Goal: Answer question/provide support: Share knowledge or assist other users

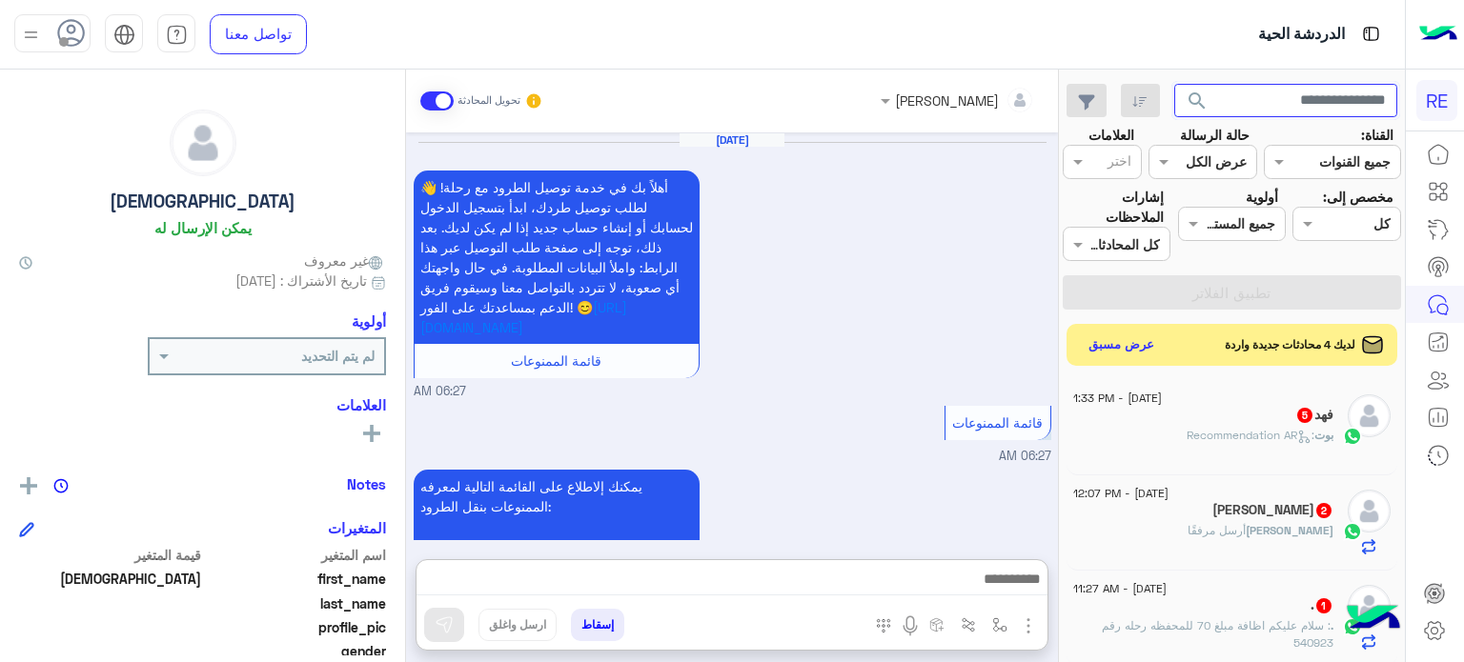
drag, startPoint x: 0, startPoint y: 0, endPoint x: 1337, endPoint y: 95, distance: 1340.7
click at [1337, 95] on input "text" at bounding box center [1286, 101] width 224 height 34
click at [1174, 84] on button "search" at bounding box center [1197, 104] width 47 height 41
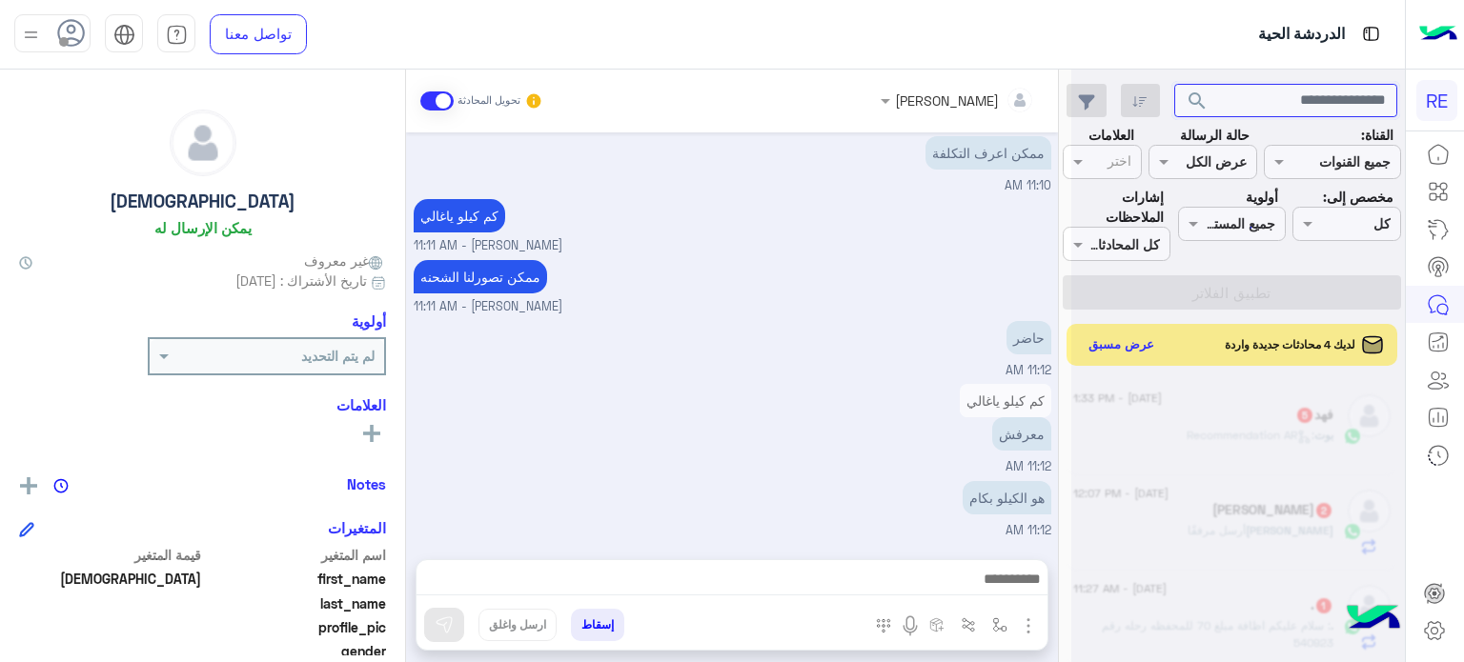
scroll to position [356, 0]
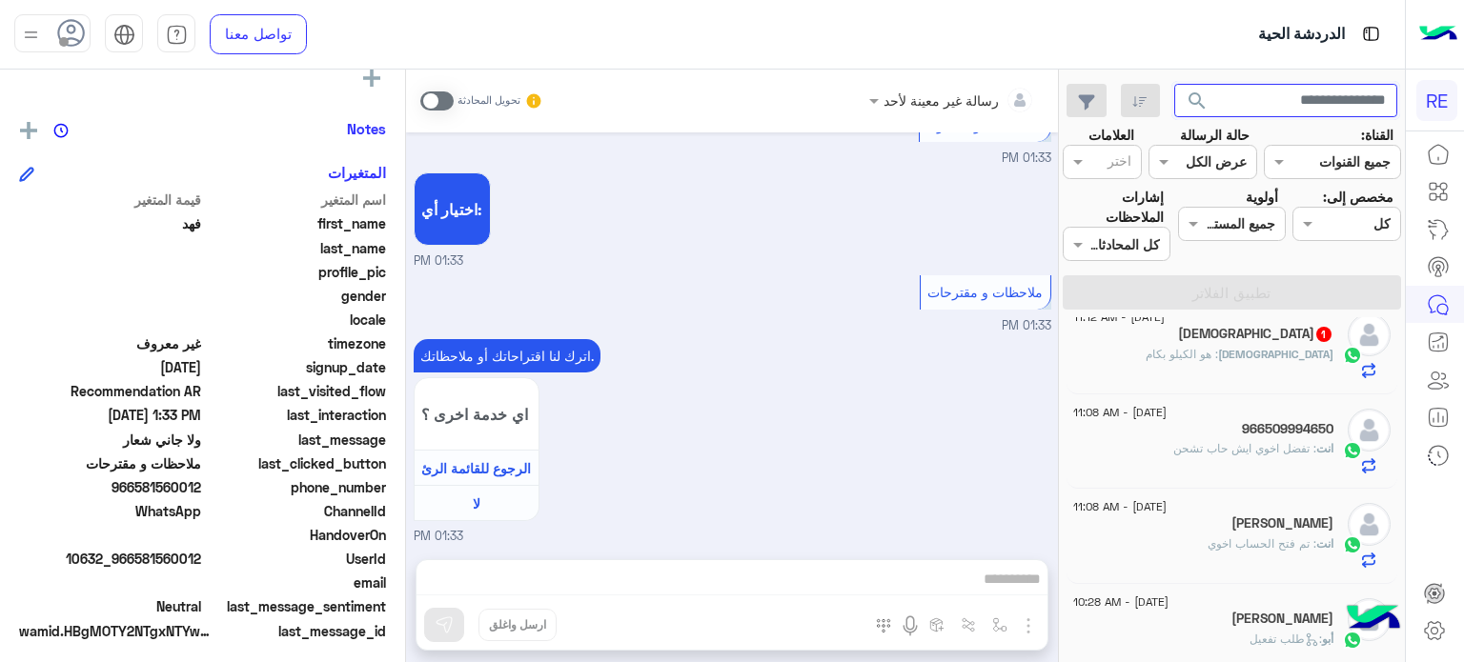
scroll to position [690, 0]
click at [1196, 454] on span ": تفضل اخوي ايش حاب تشحن" at bounding box center [1244, 448] width 143 height 14
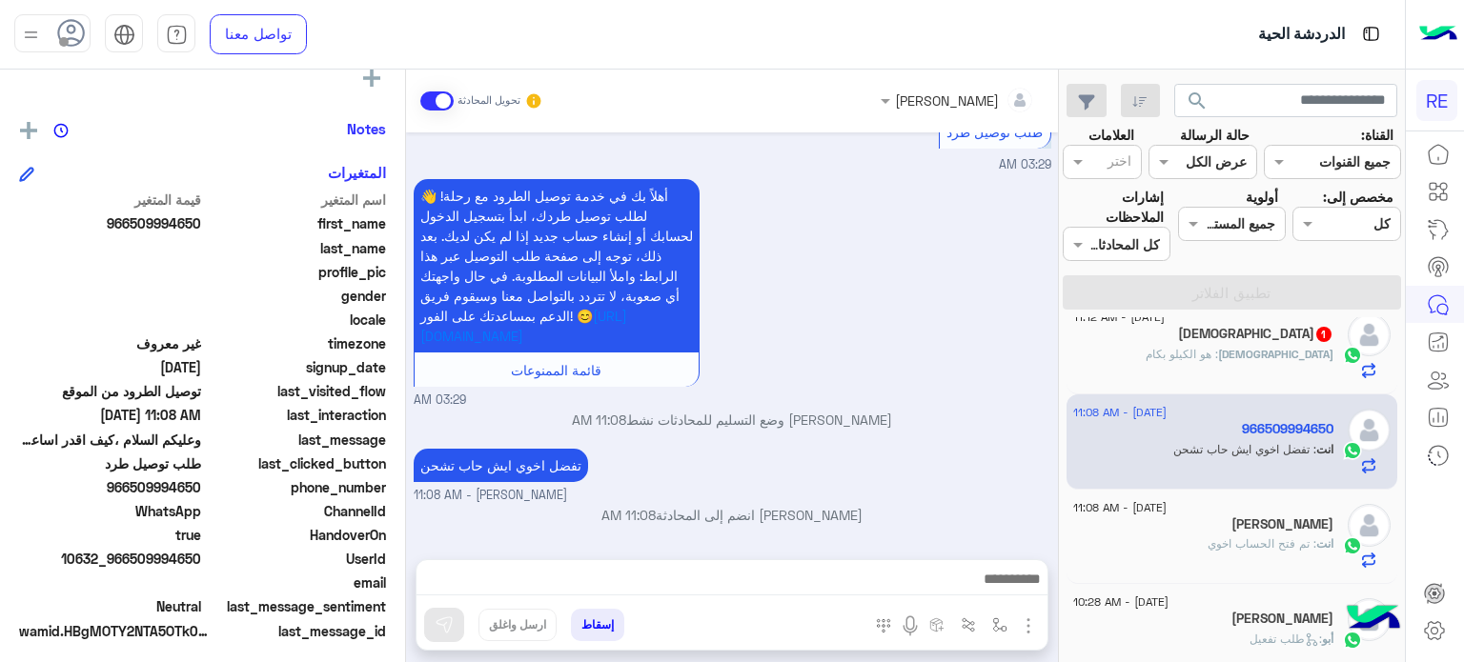
scroll to position [690, 0]
click at [1210, 343] on div "[DEMOGRAPHIC_DATA] 1" at bounding box center [1203, 336] width 260 height 20
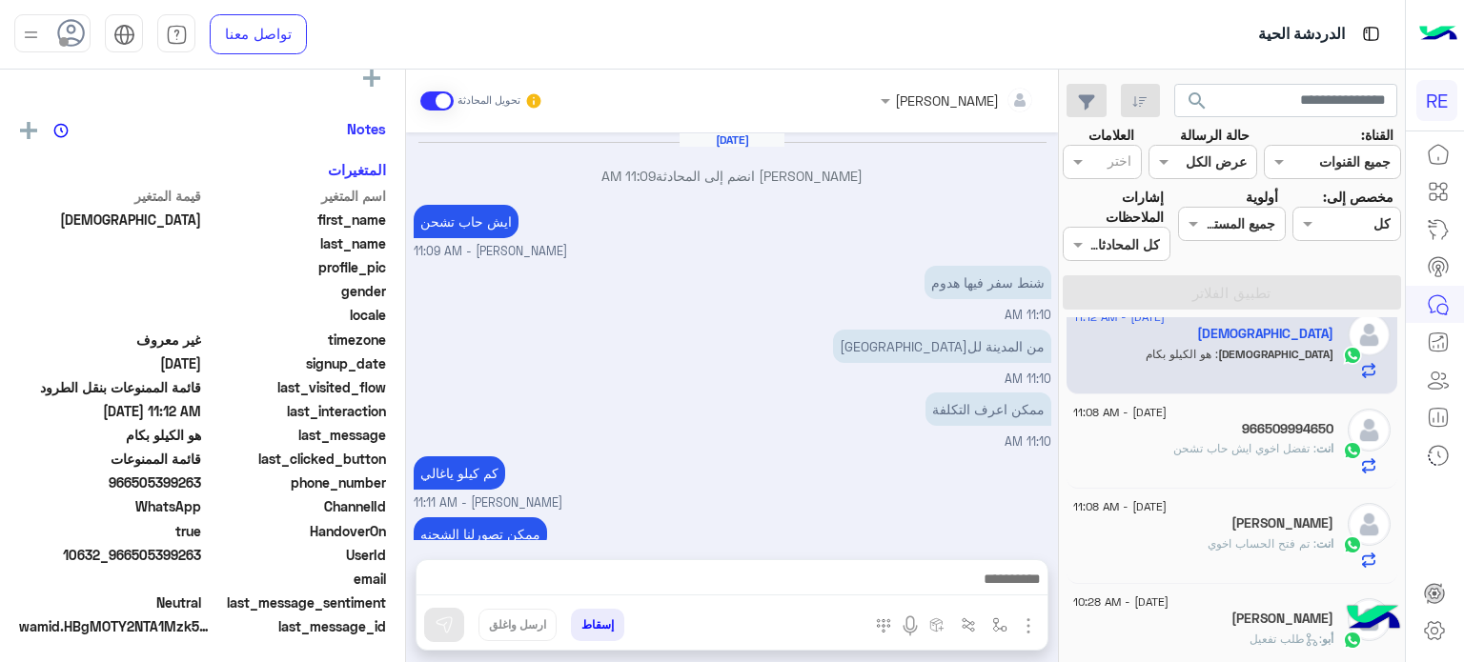
scroll to position [255, 0]
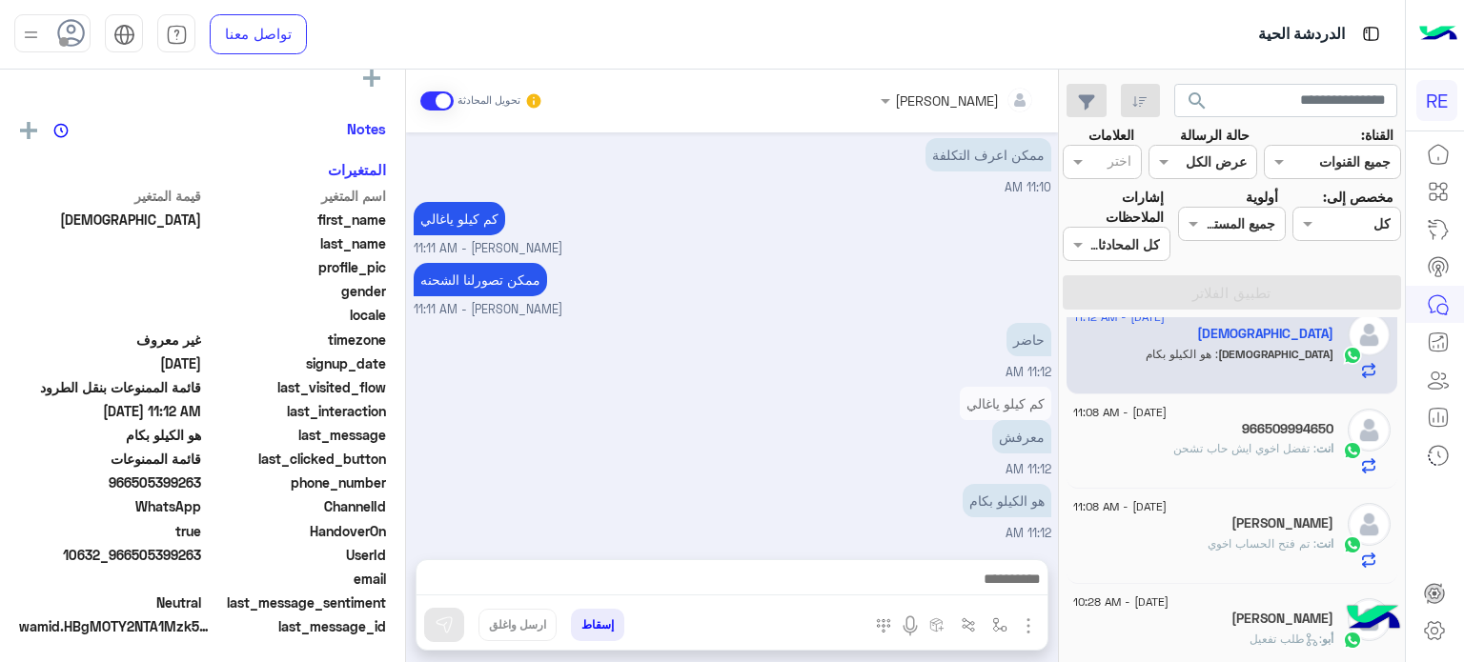
click at [923, 561] on div at bounding box center [732, 584] width 631 height 48
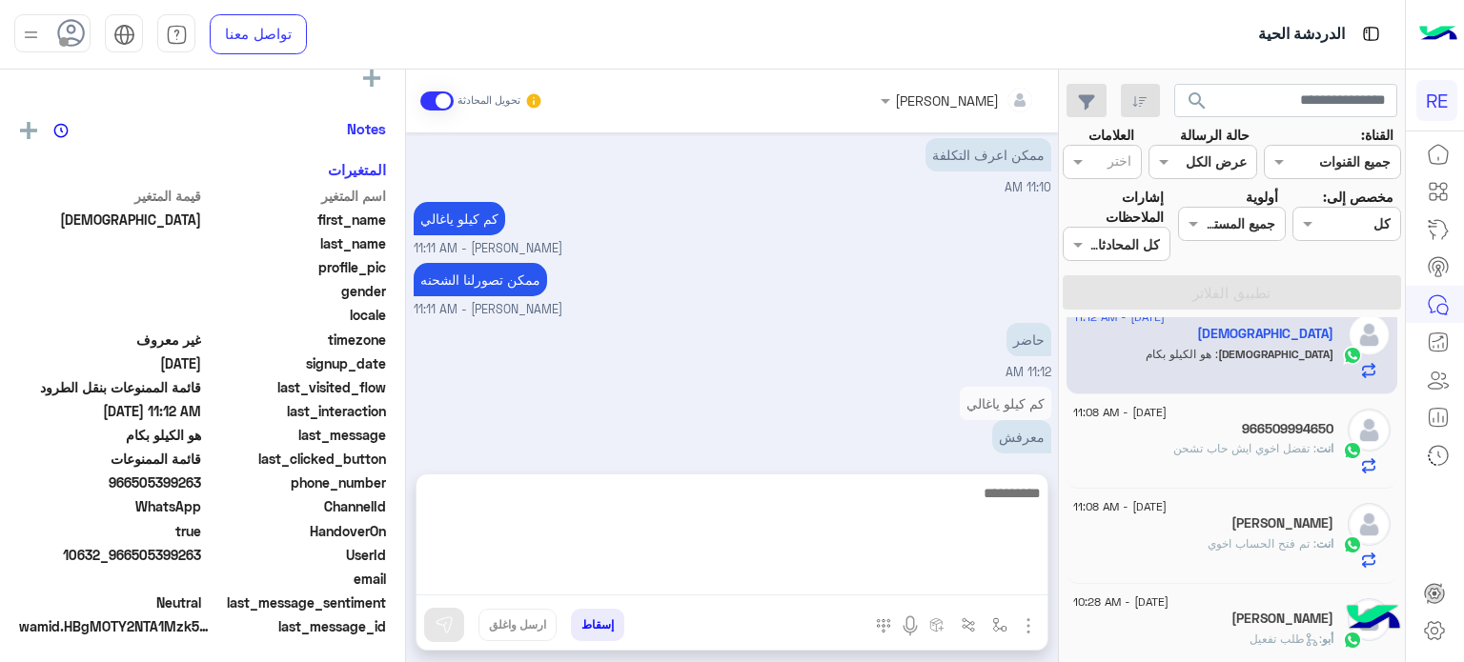
click at [924, 568] on textarea at bounding box center [732, 538] width 631 height 114
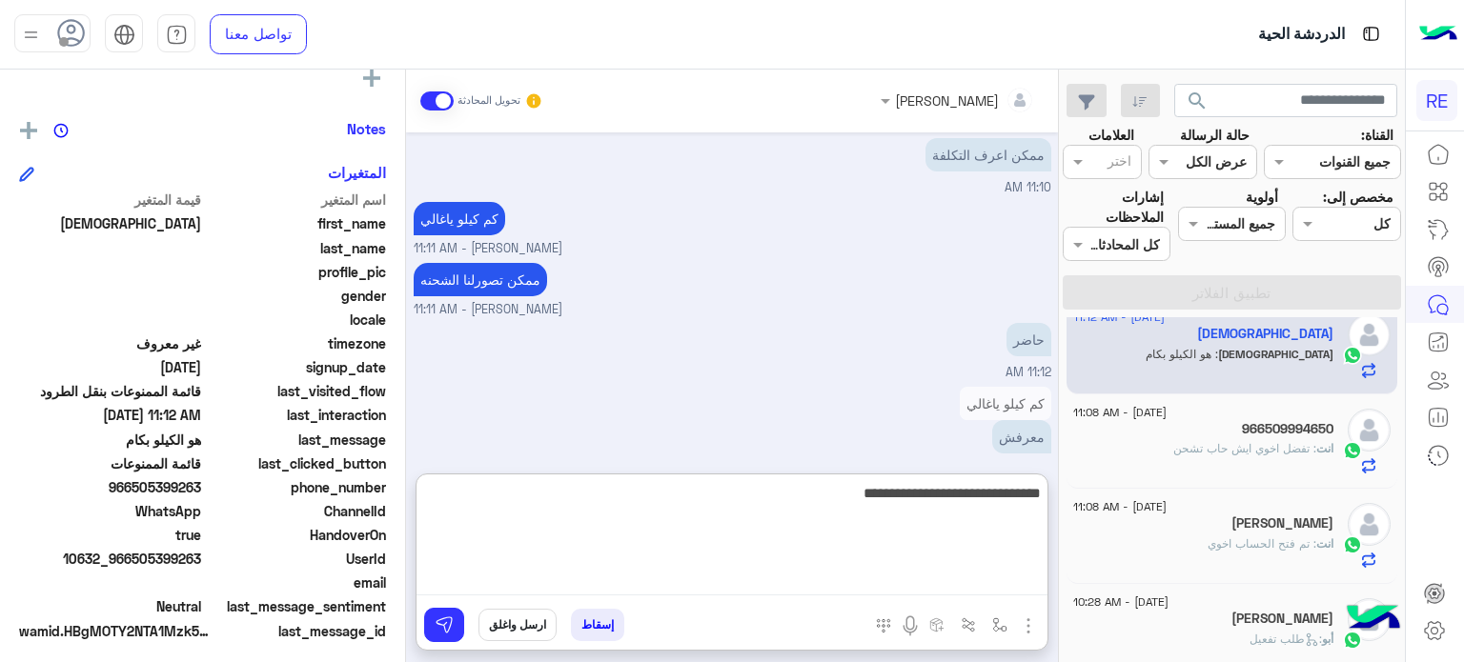
type textarea "**********"
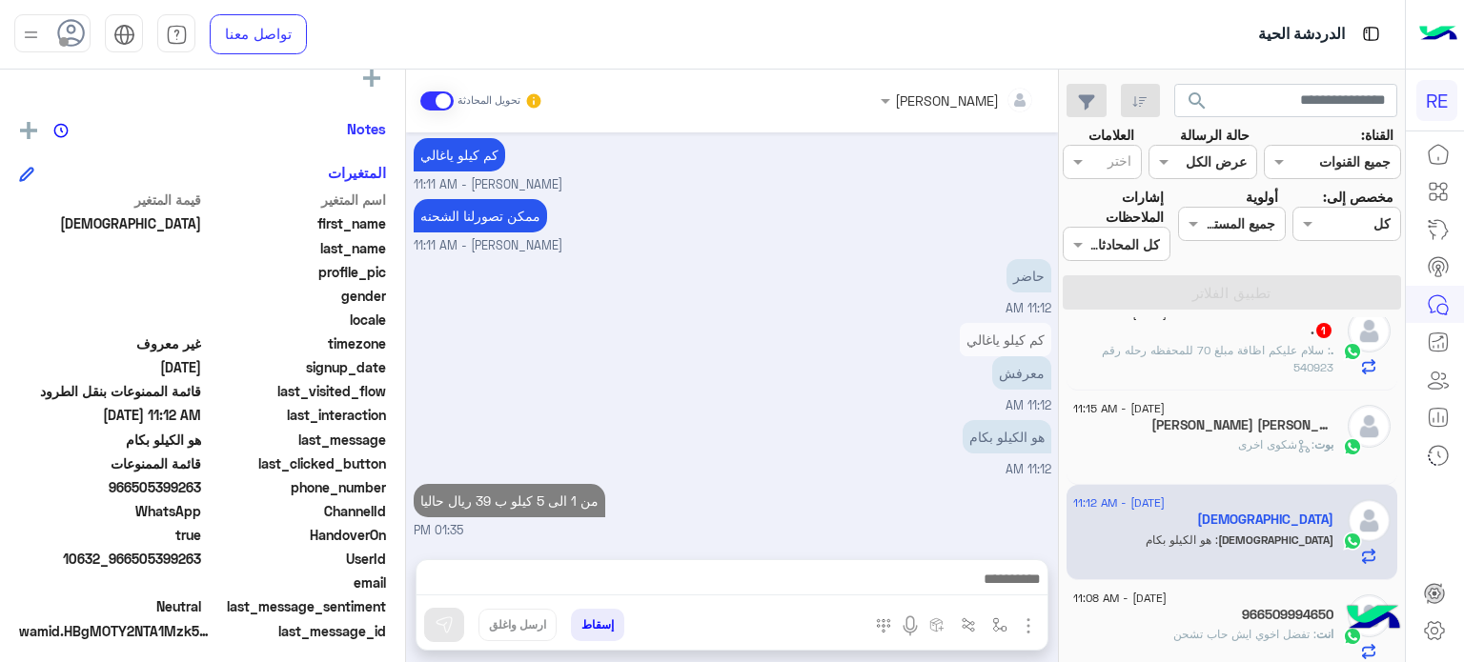
scroll to position [357, 0]
click at [1201, 422] on div "[PERSON_NAME] [PERSON_NAME] 8" at bounding box center [1203, 428] width 260 height 20
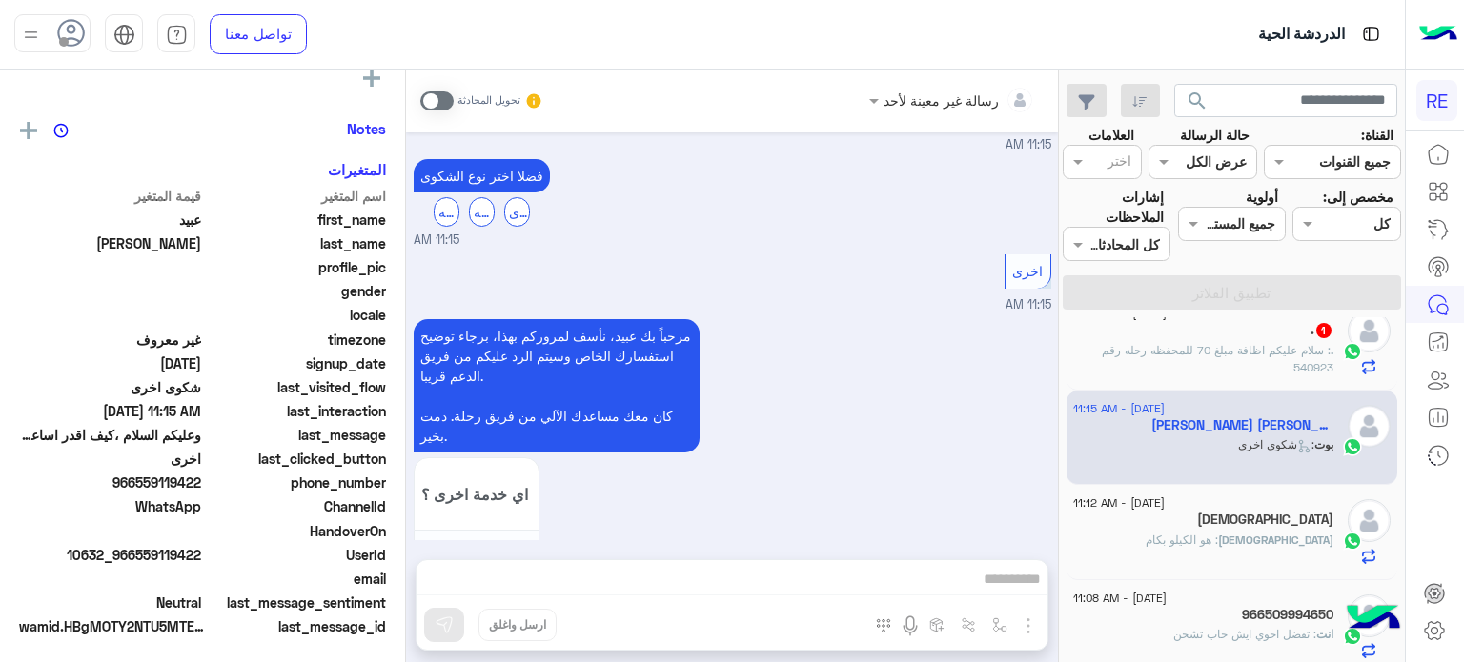
scroll to position [503, 0]
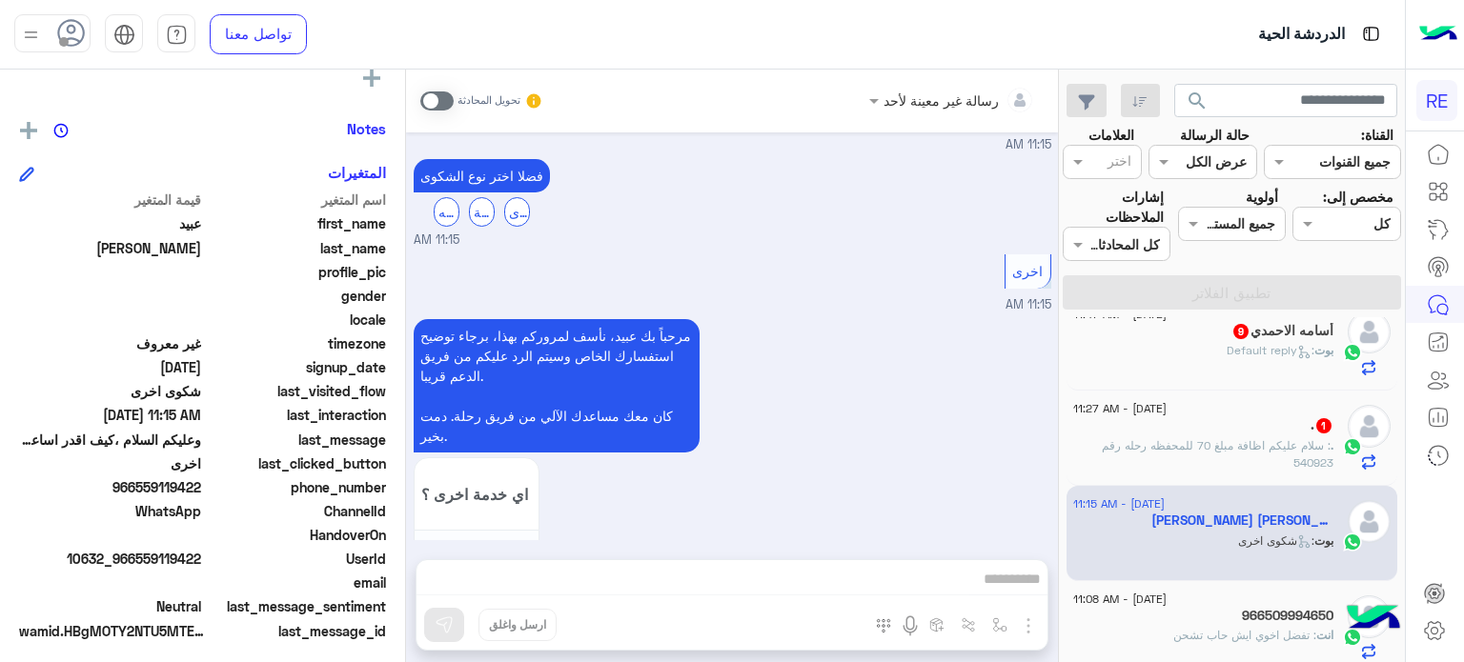
click at [1167, 407] on span "[DATE] - 11:27 AM" at bounding box center [1119, 408] width 93 height 17
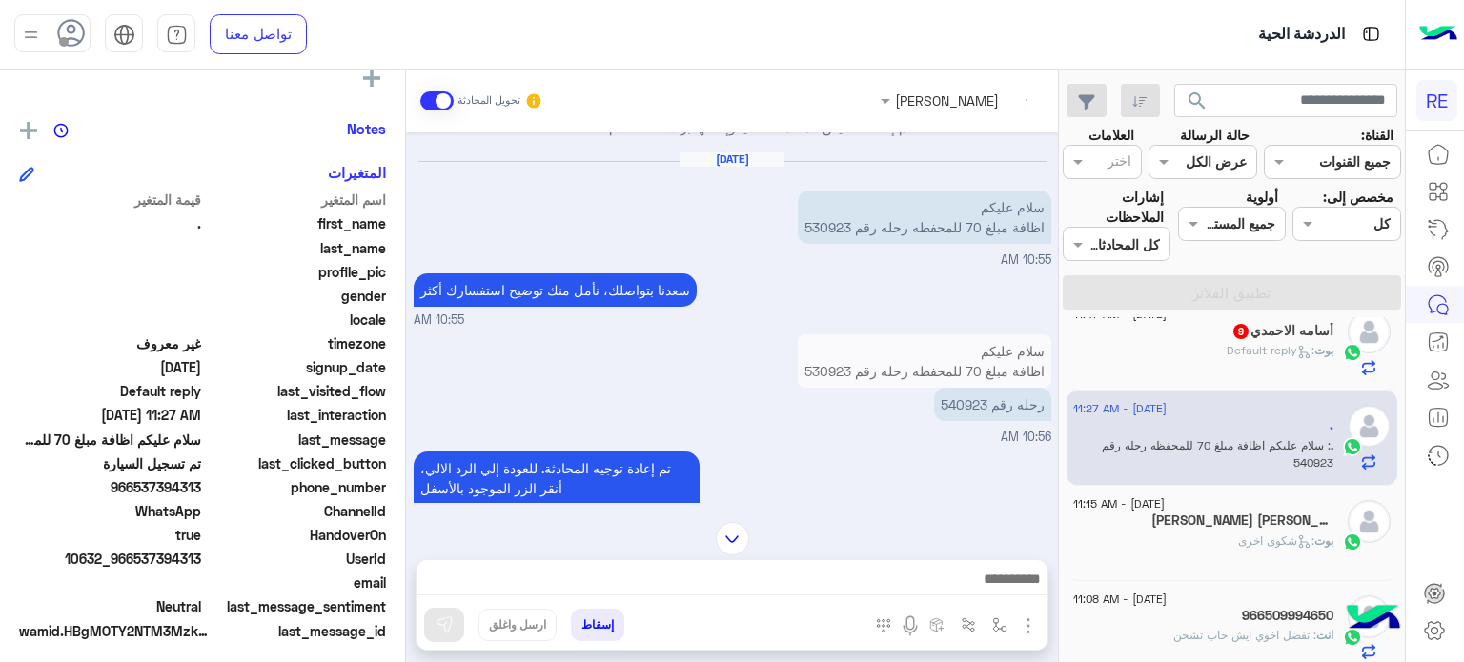
scroll to position [146, 0]
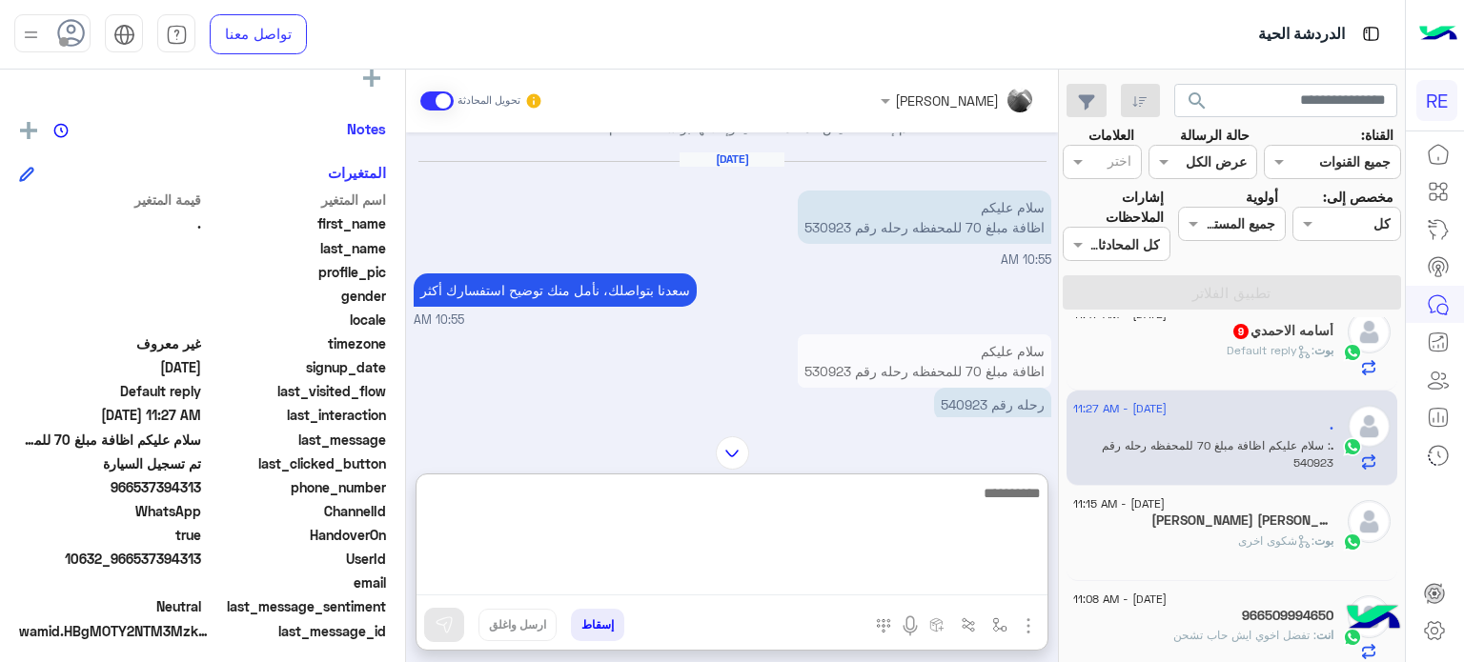
click at [911, 581] on textarea at bounding box center [732, 538] width 631 height 114
type textarea "**********"
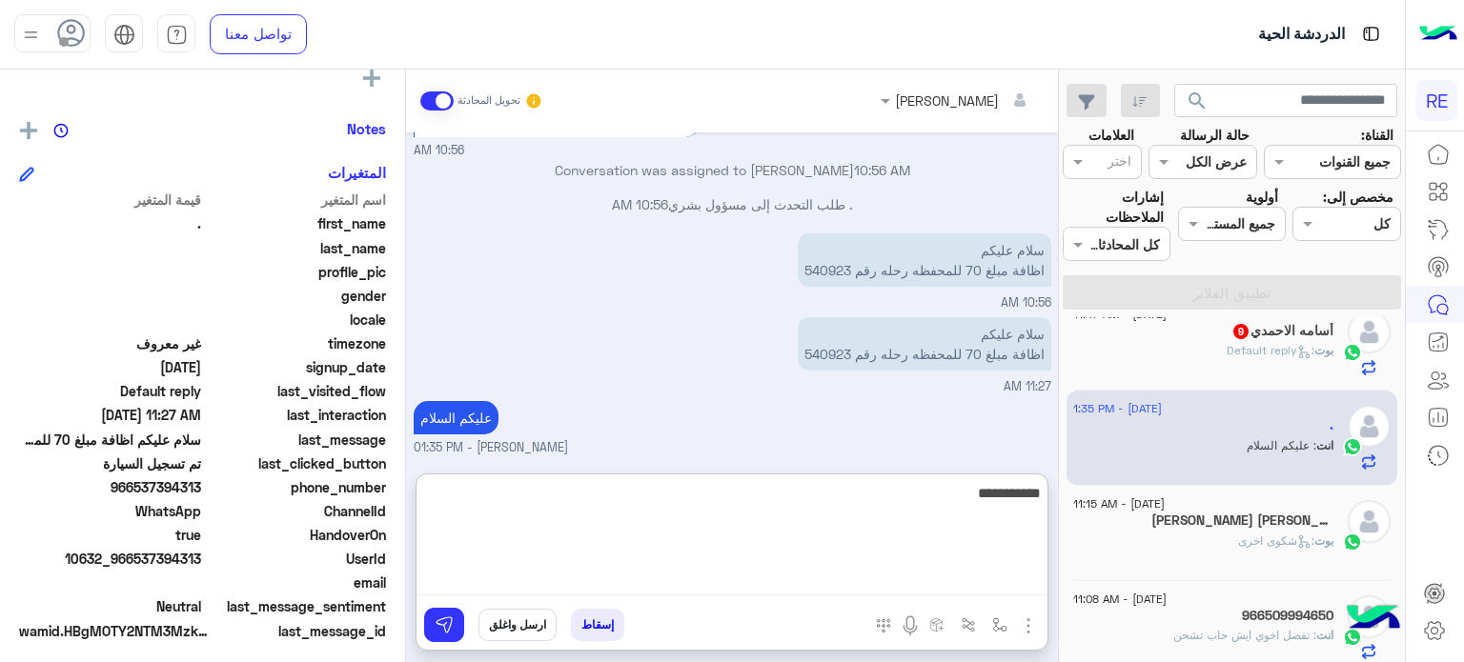
scroll to position [583, 0]
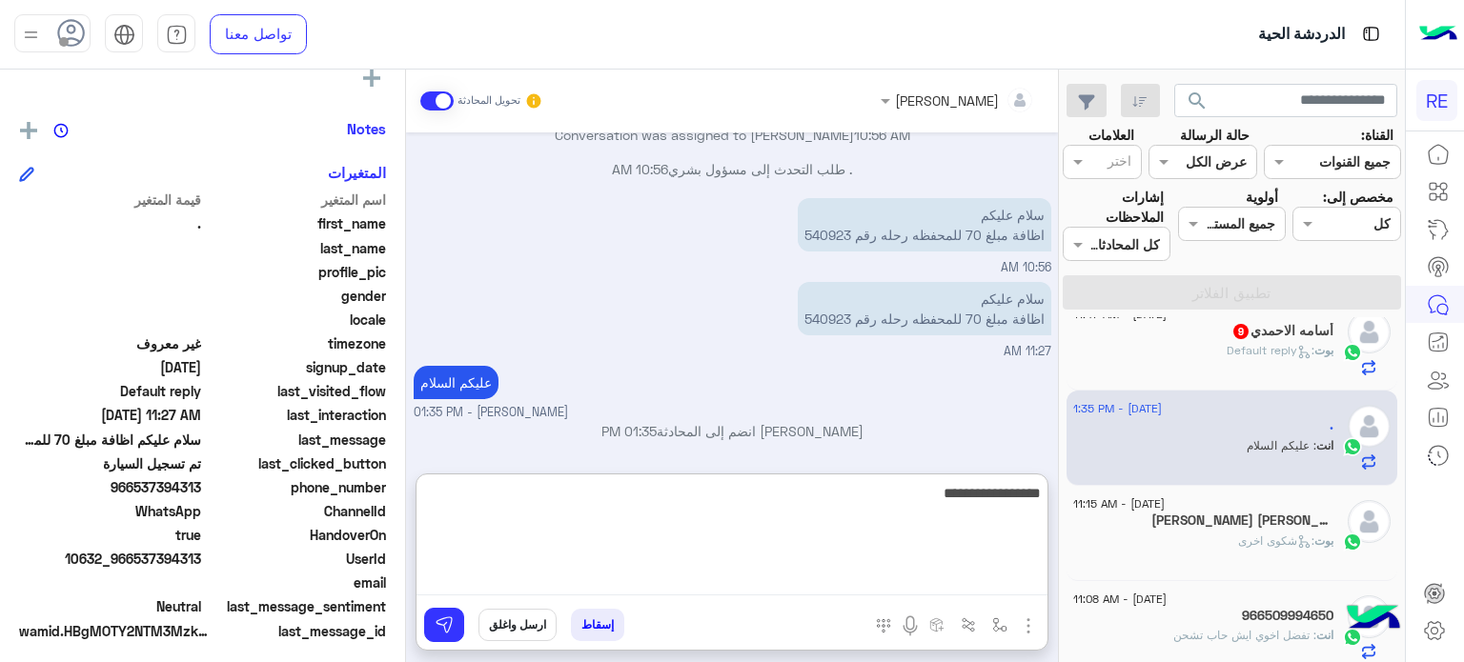
type textarea "**********"
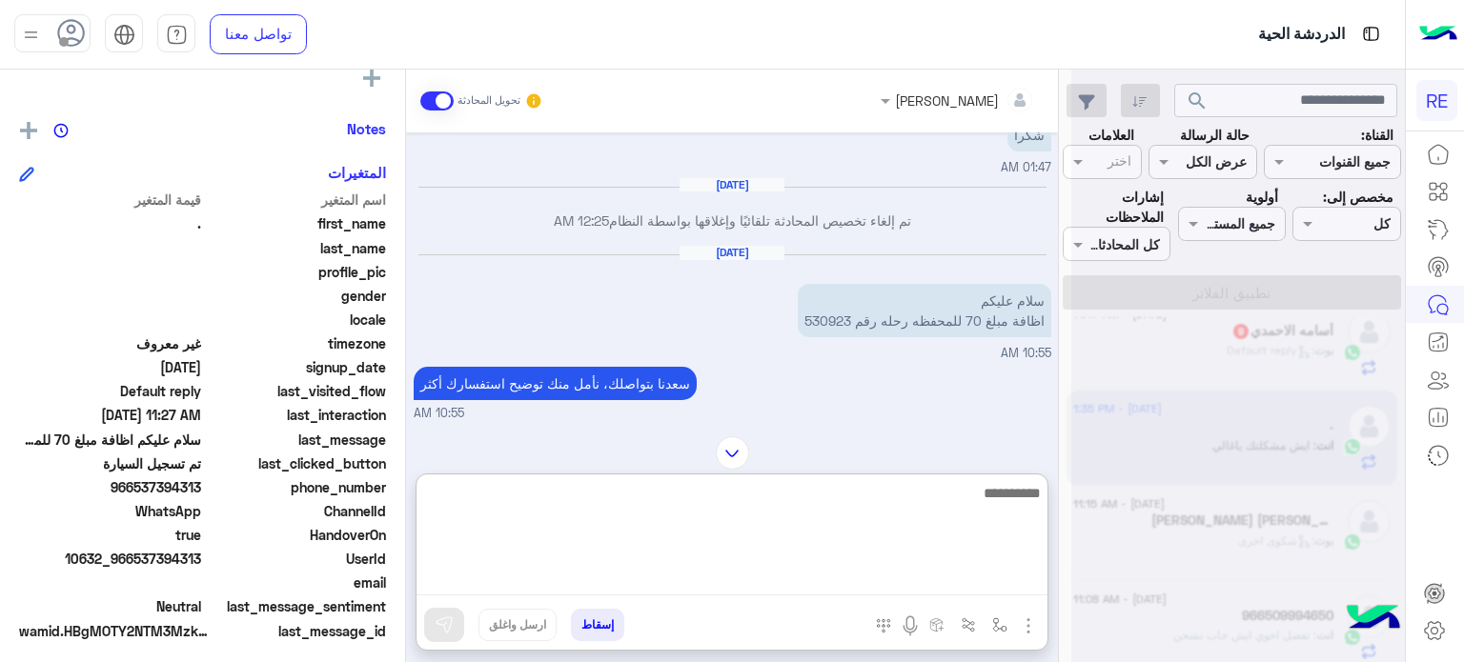
scroll to position [686, 0]
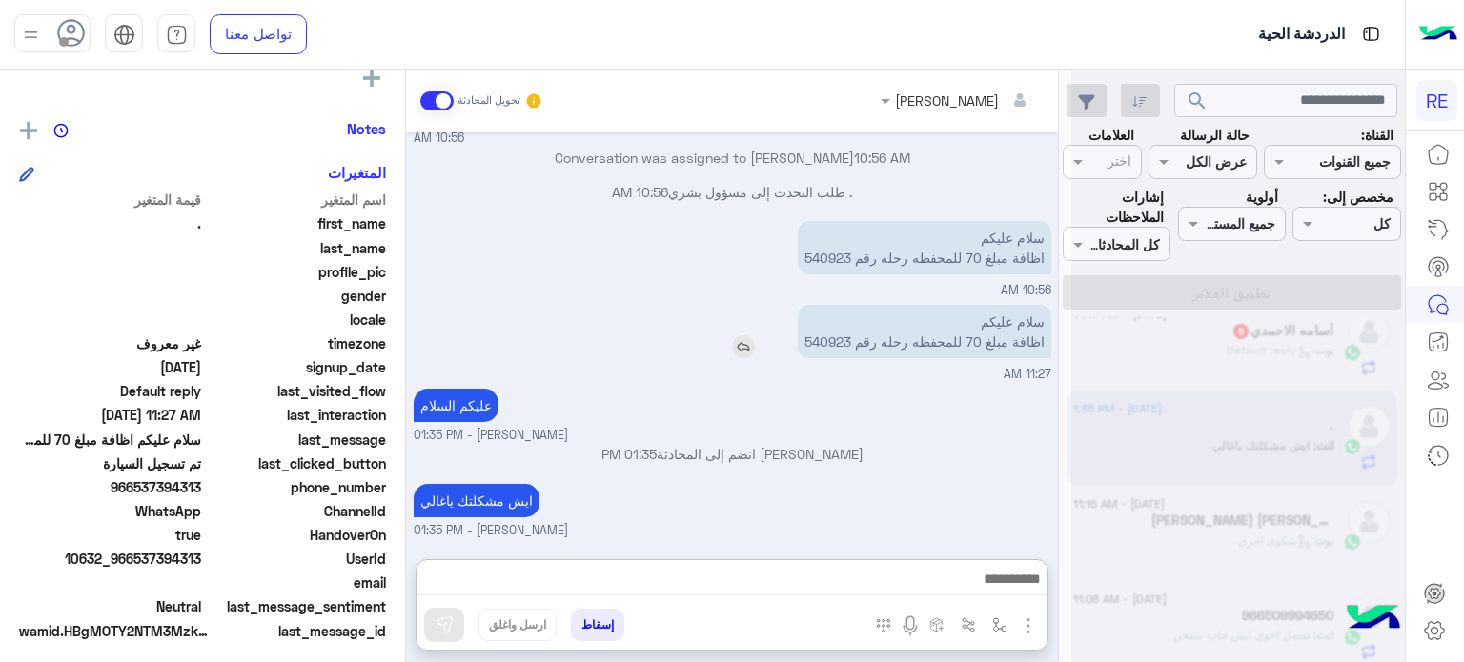
click at [812, 252] on div "[DATE] شكرا 01:47 AM [DATE] تم إلغاء تخصيص المحادثة تلقائيًا وإغلاقها بواسطة ال…" at bounding box center [732, 336] width 652 height 408
click at [812, 252] on p "سلام عليكم اظافة مبلغ 70 للمحفظه رحله رقم 540923" at bounding box center [925, 250] width 254 height 53
copy p "540923"
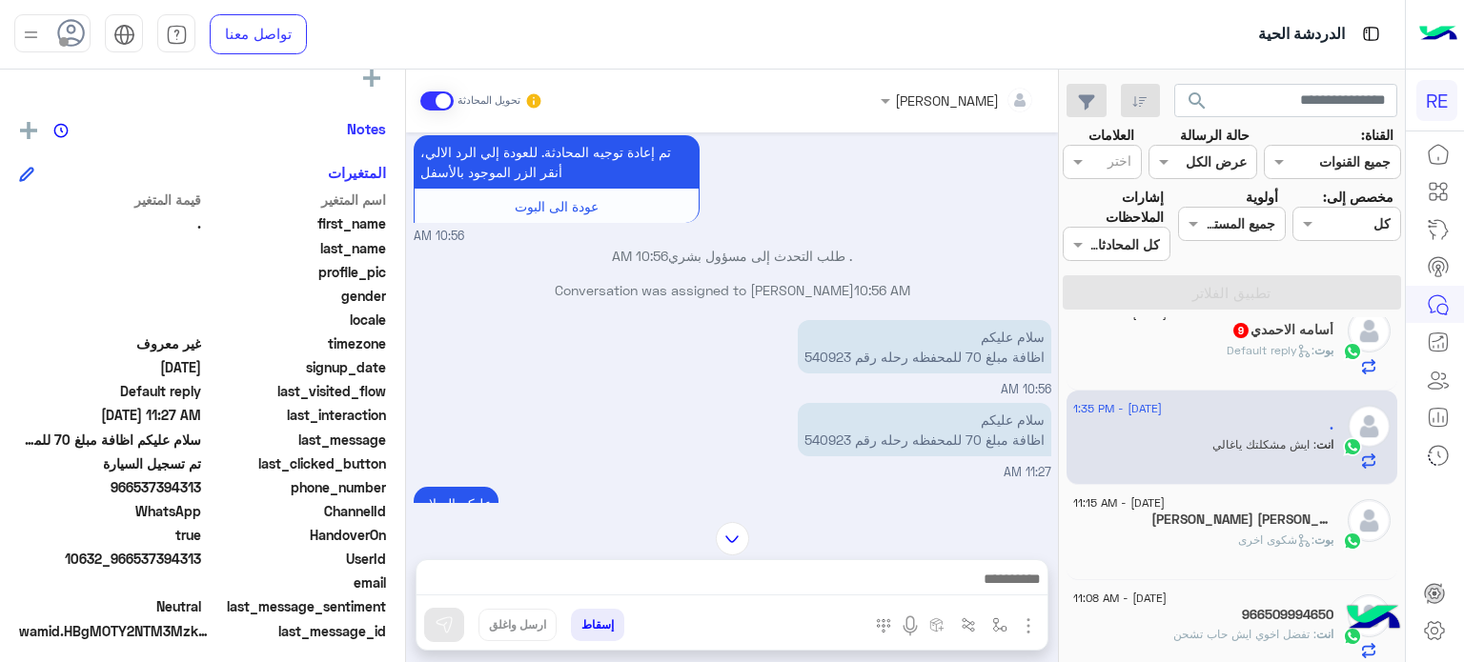
scroll to position [935, 0]
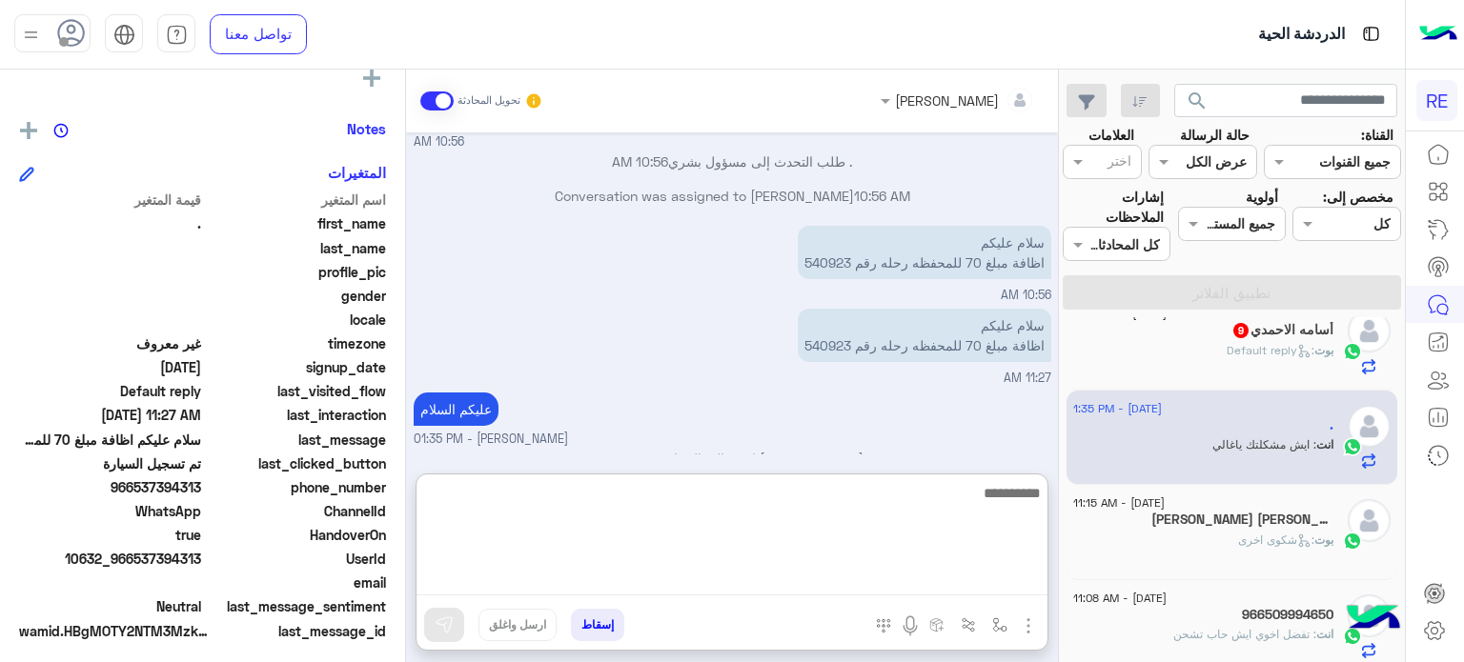
click at [807, 579] on textarea at bounding box center [732, 538] width 631 height 114
type textarea "**********"
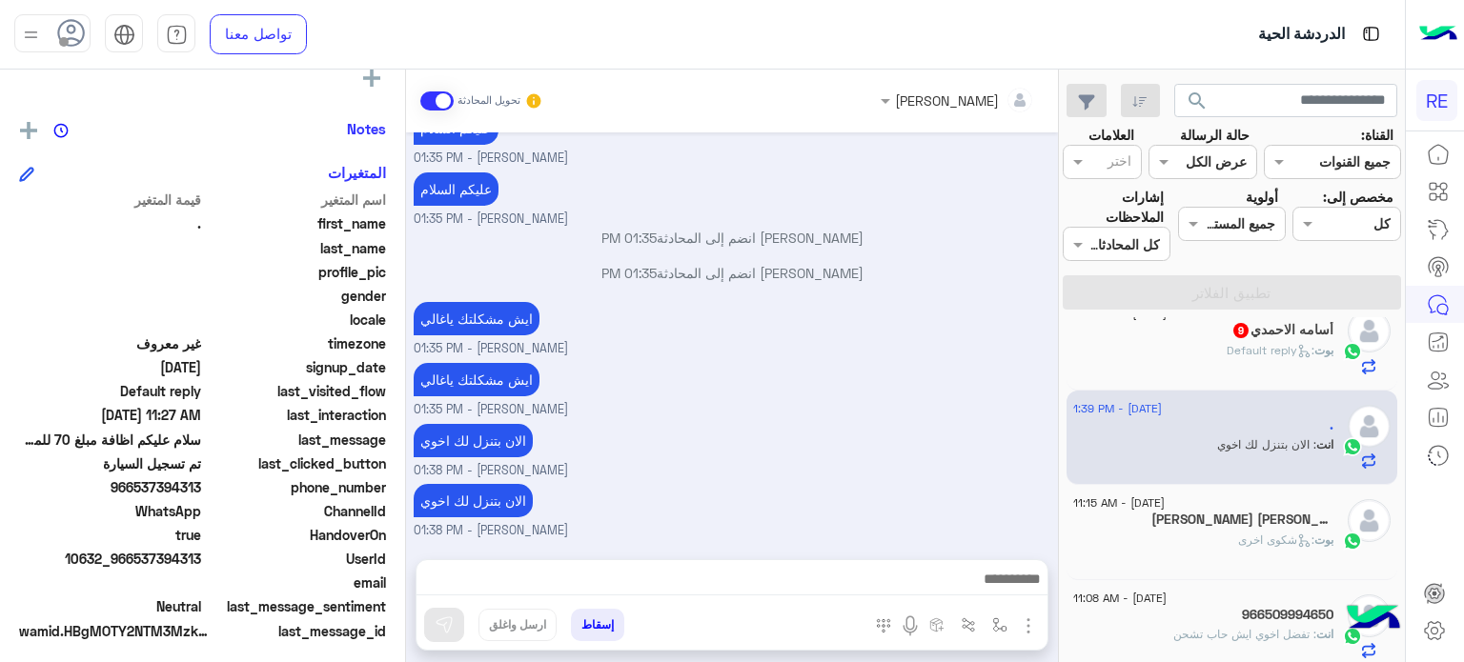
scroll to position [1212, 0]
click at [1245, 377] on div "[DATE] - 11:47 AM [PERSON_NAME] 9 بوت : Default reply" at bounding box center [1233, 342] width 332 height 95
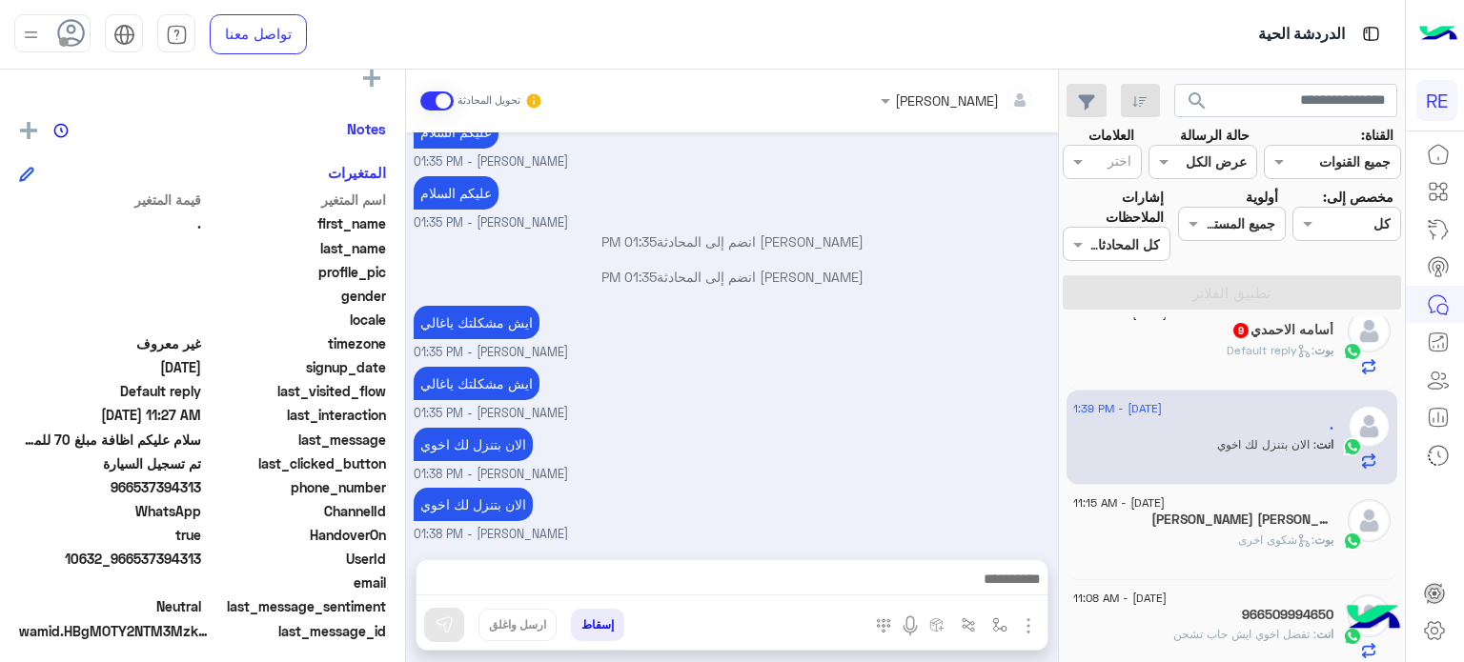
click at [1250, 364] on div "[PERSON_NAME] : Default reply" at bounding box center [1203, 358] width 260 height 33
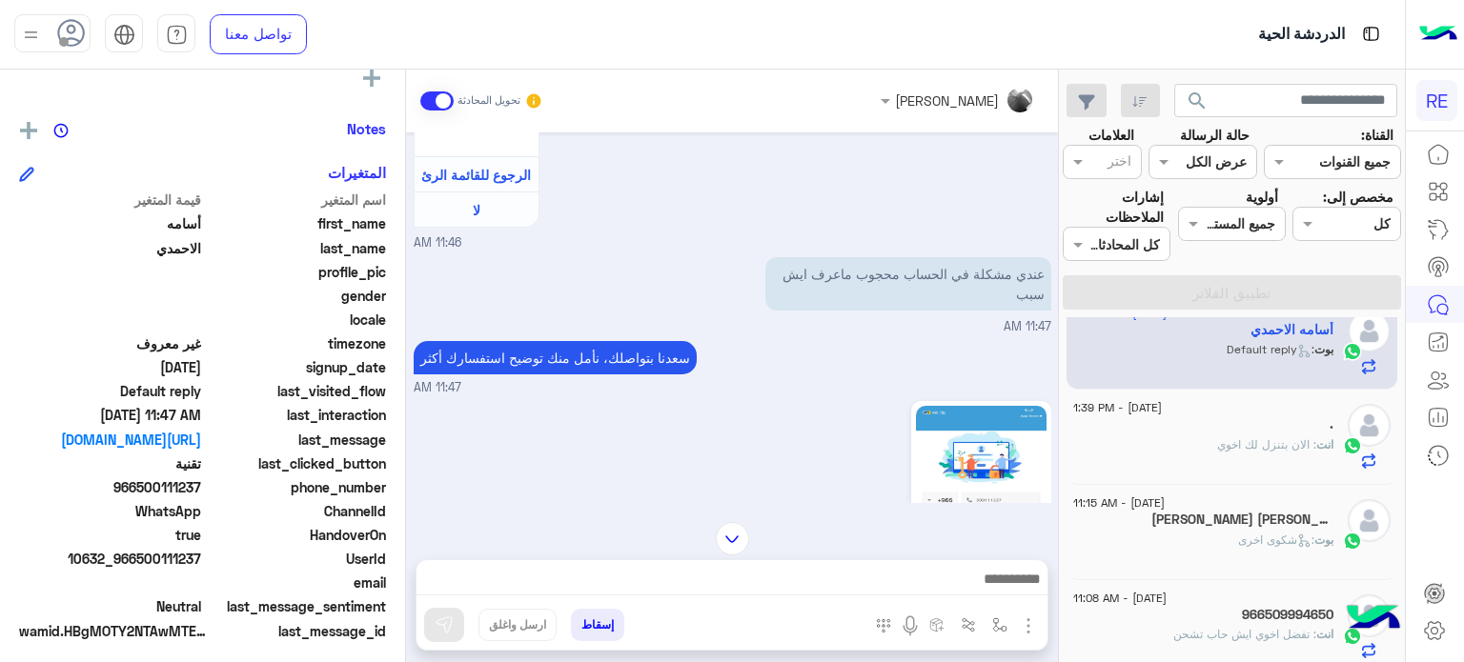
scroll to position [510, 0]
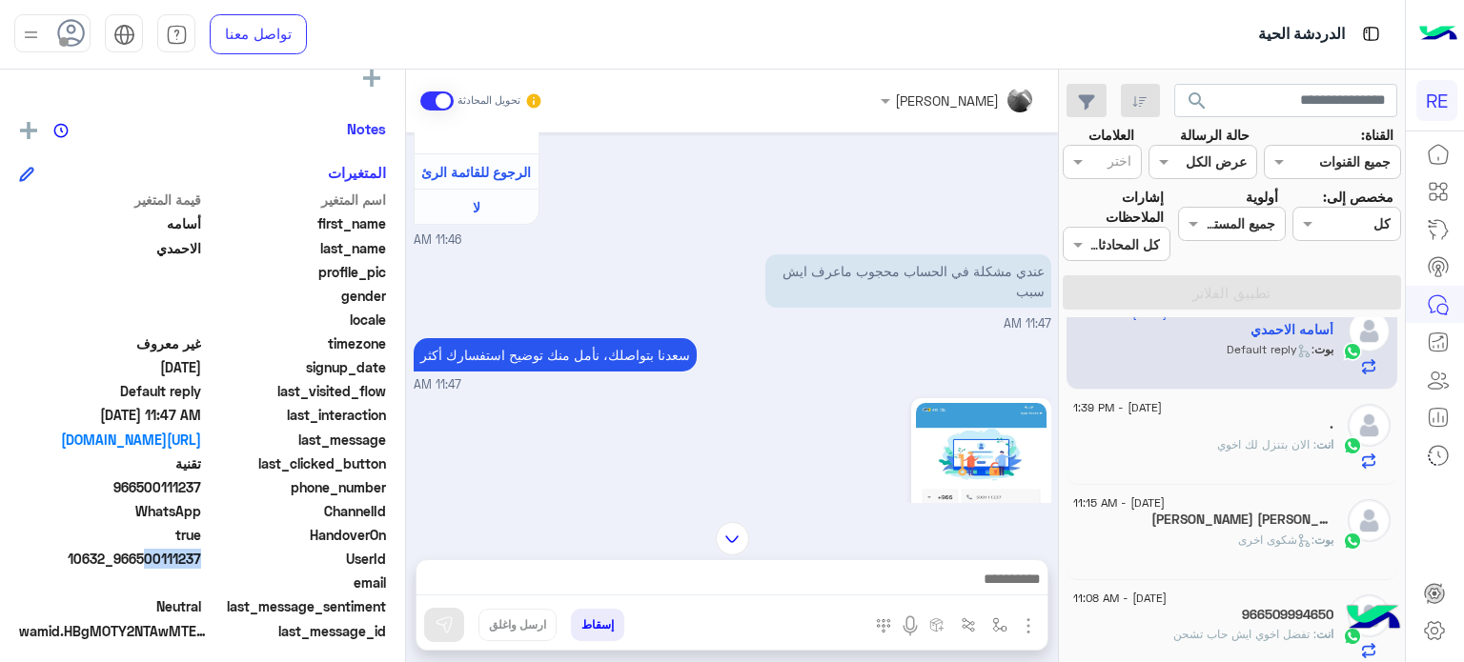
drag, startPoint x: 198, startPoint y: 556, endPoint x: 157, endPoint y: 560, distance: 41.2
click at [148, 560] on span "10632_966500111237" at bounding box center [110, 559] width 182 height 20
click at [212, 554] on span "UserId" at bounding box center [296, 559] width 182 height 20
drag, startPoint x: 202, startPoint y: 557, endPoint x: 141, endPoint y: 557, distance: 61.0
click at [141, 557] on span "10632_966500111237" at bounding box center [110, 559] width 182 height 20
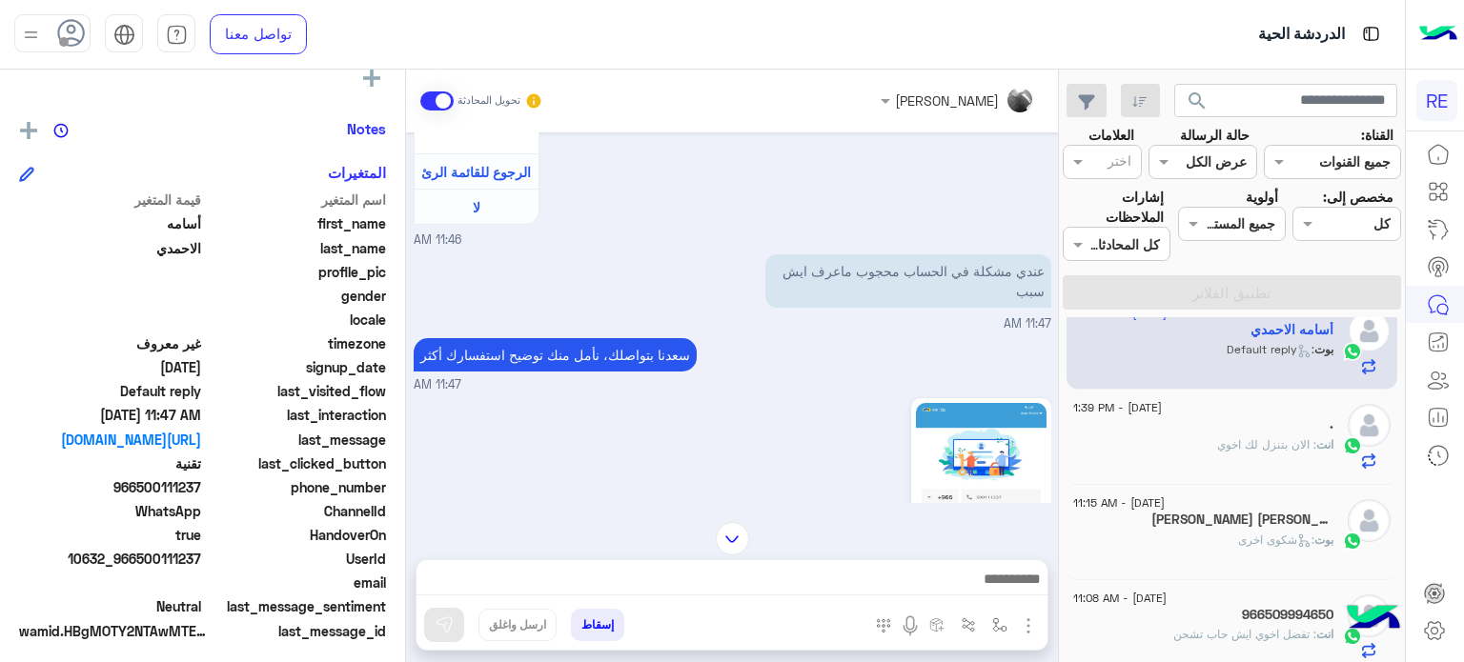
copy span "500111237"
